Goal: Use online tool/utility: Utilize a website feature to perform a specific function

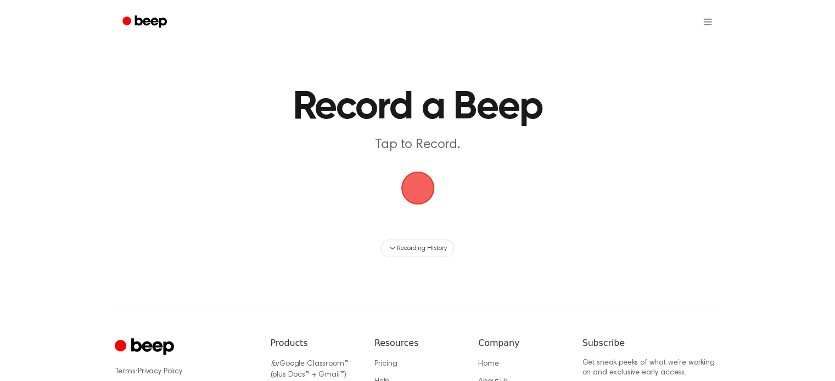
click at [417, 193] on span "button" at bounding box center [417, 188] width 31 height 31
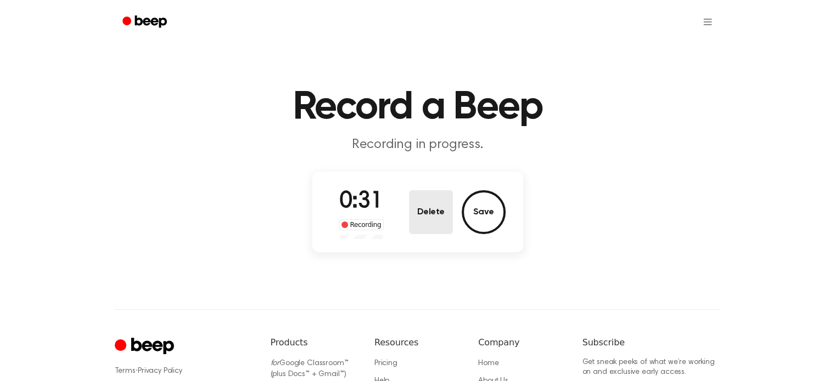
click at [441, 221] on button "Delete" at bounding box center [431, 212] width 44 height 44
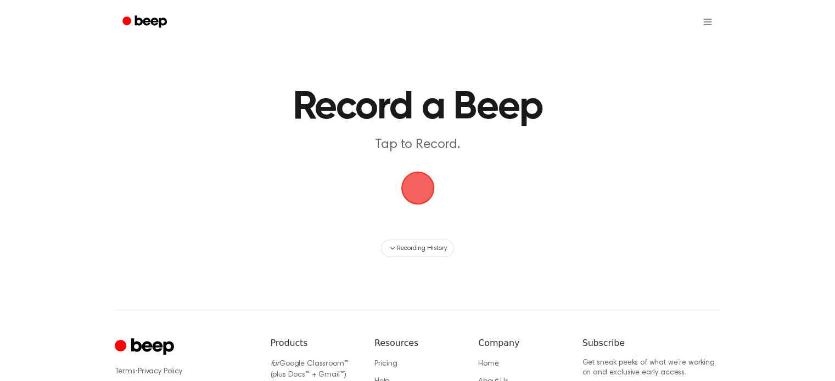
click at [411, 188] on span "button" at bounding box center [417, 188] width 31 height 31
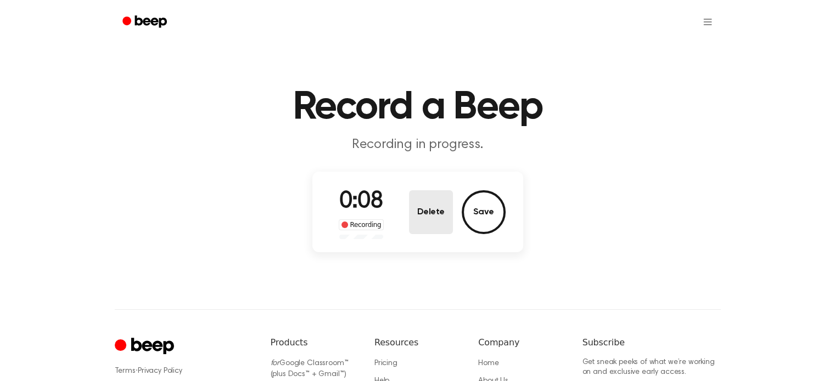
click at [429, 212] on button "Delete" at bounding box center [431, 212] width 44 height 44
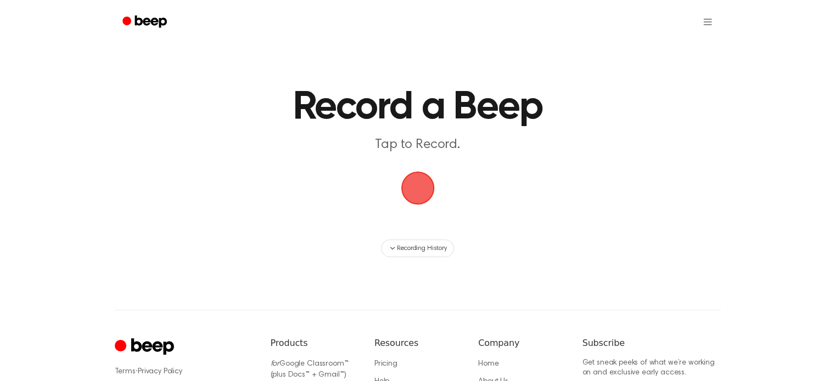
click at [417, 184] on span "button" at bounding box center [417, 188] width 31 height 31
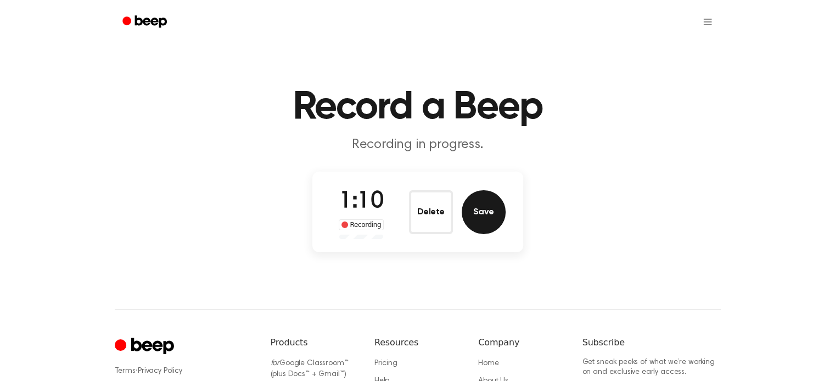
click at [462, 210] on button "Save" at bounding box center [484, 212] width 44 height 44
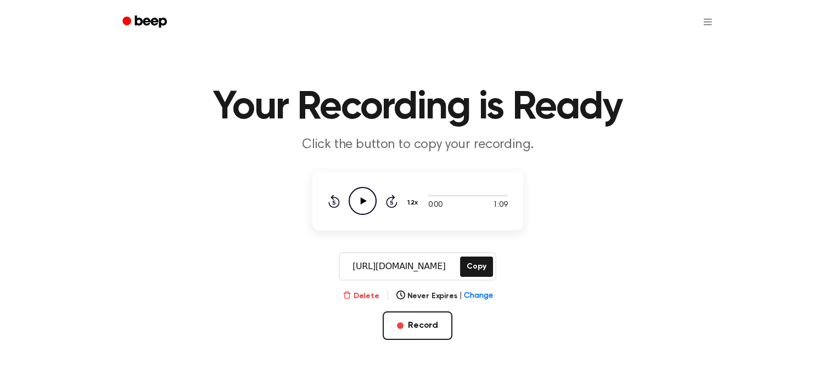
click at [356, 295] on button "Delete" at bounding box center [360, 297] width 37 height 12
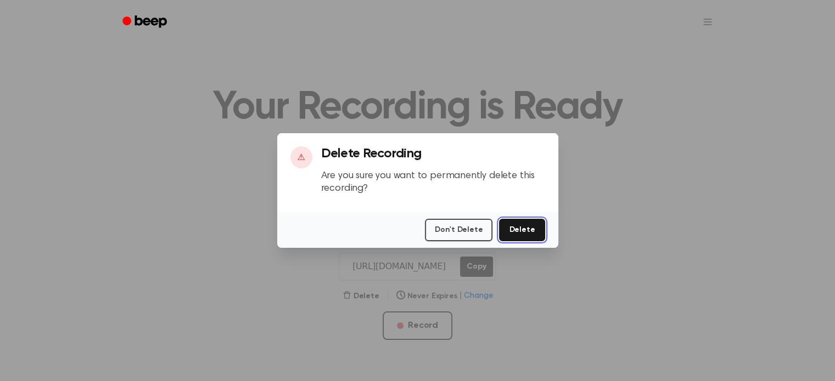
click at [534, 231] on button "Delete" at bounding box center [522, 230] width 46 height 23
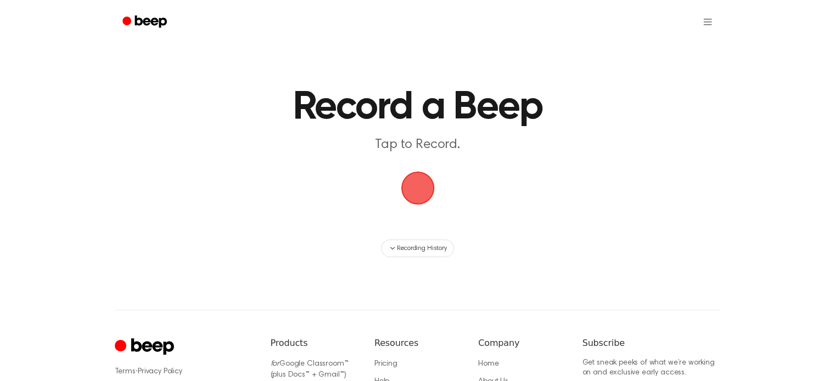
click at [409, 184] on span "button" at bounding box center [417, 188] width 31 height 31
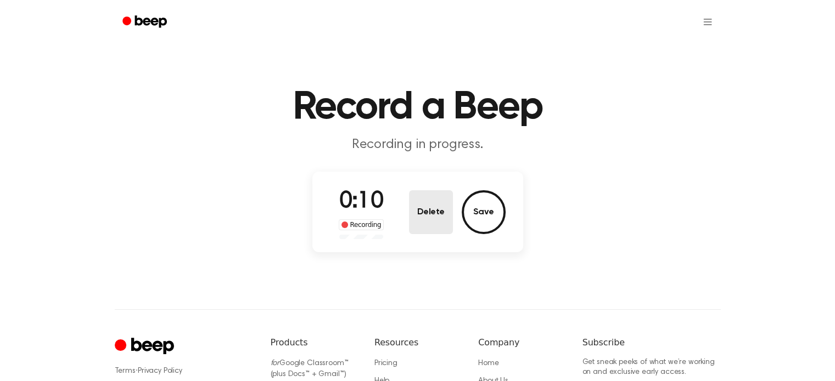
click at [436, 215] on button "Delete" at bounding box center [431, 212] width 44 height 44
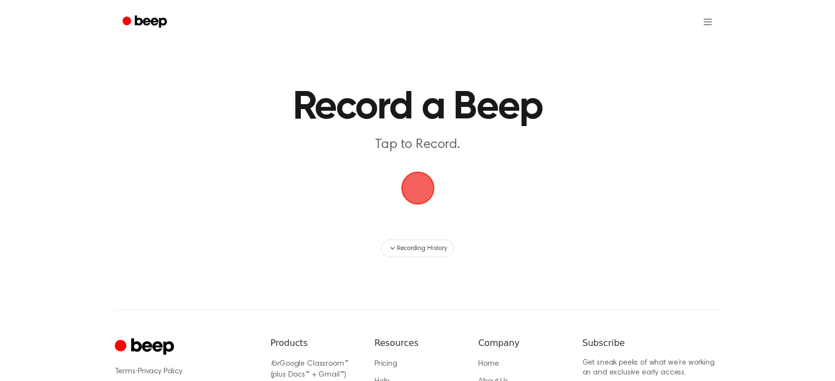
click at [414, 183] on span "button" at bounding box center [417, 188] width 31 height 31
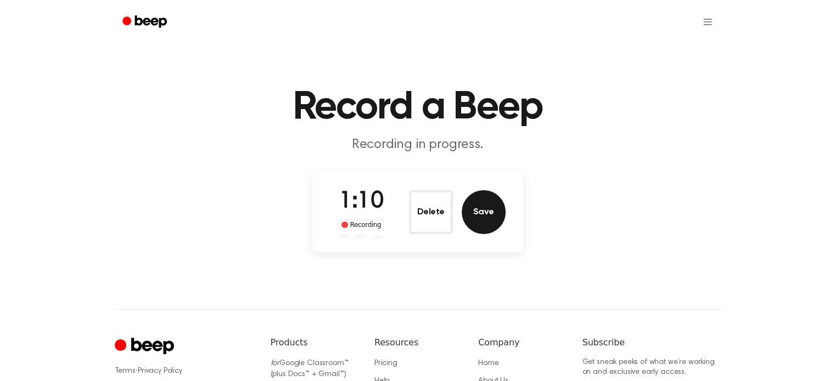
click at [474, 201] on button "Save" at bounding box center [484, 212] width 44 height 44
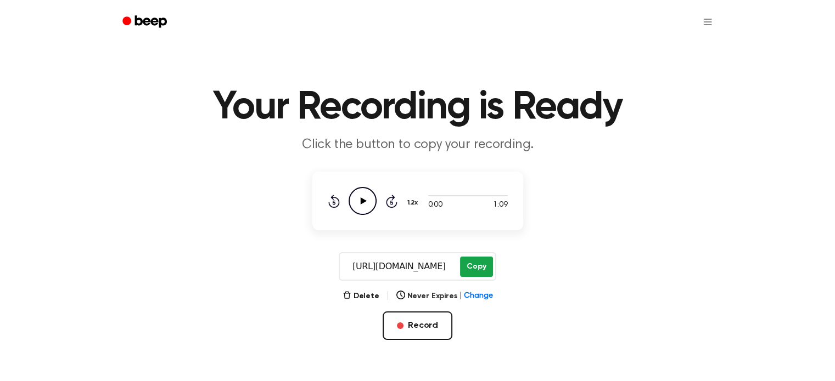
click at [473, 267] on button "Copy" at bounding box center [476, 267] width 32 height 20
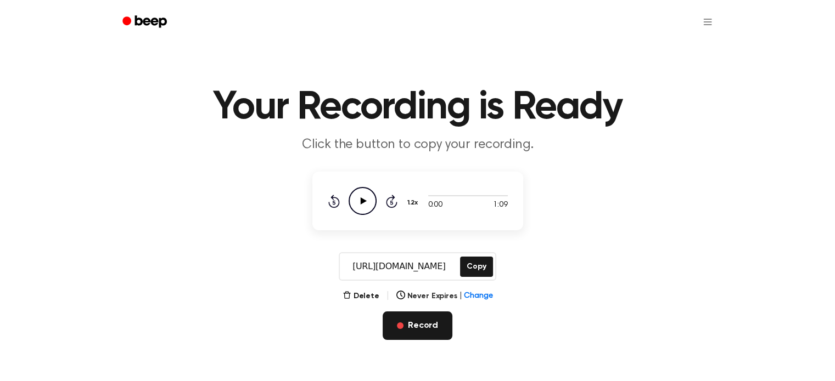
click at [411, 325] on button "Record" at bounding box center [418, 326] width 70 height 29
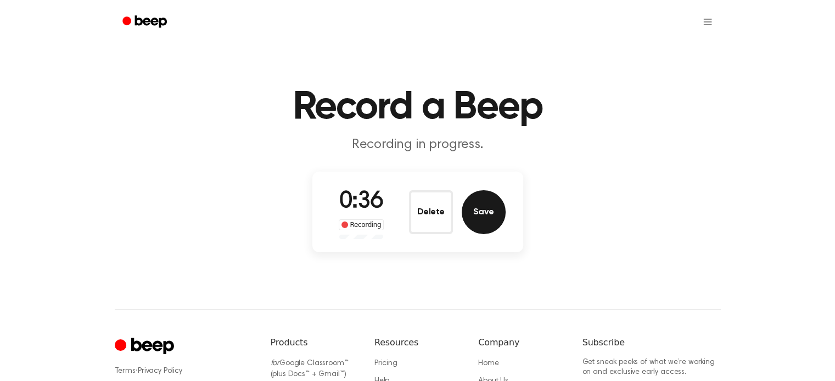
click at [490, 204] on button "Save" at bounding box center [484, 212] width 44 height 44
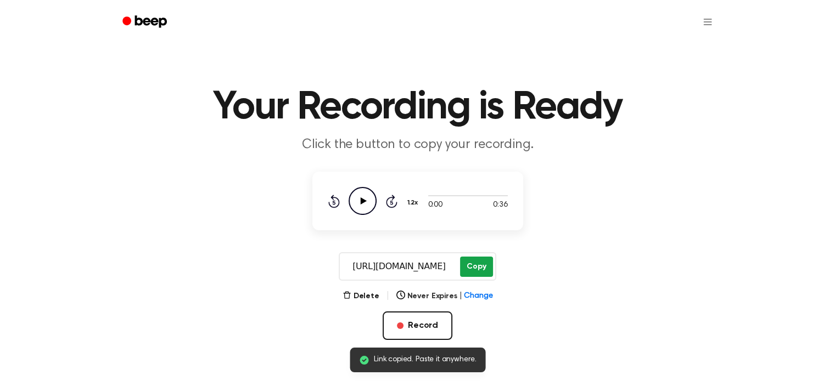
click at [475, 265] on button "Copy" at bounding box center [476, 267] width 32 height 20
